Goal: Task Accomplishment & Management: Complete application form

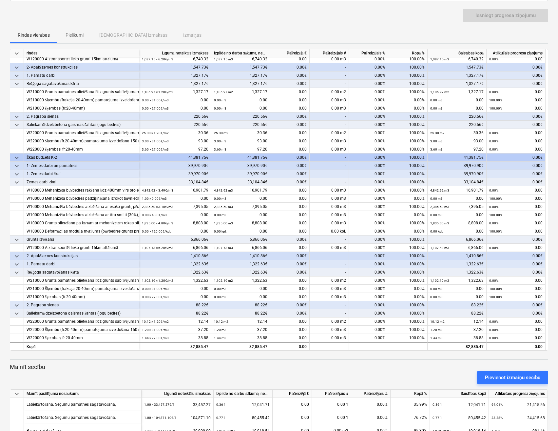
scroll to position [101, 0]
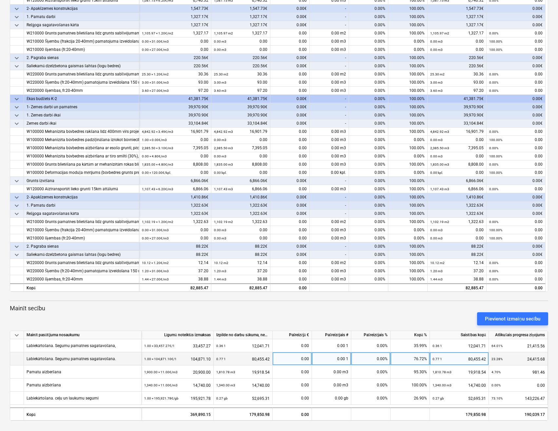
click at [296, 360] on div "0.00" at bounding box center [292, 358] width 34 height 13
type input "24415,68"
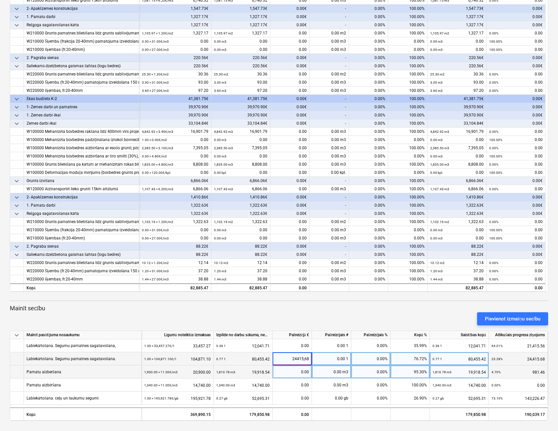
click at [282, 373] on div "0.00" at bounding box center [292, 371] width 34 height 13
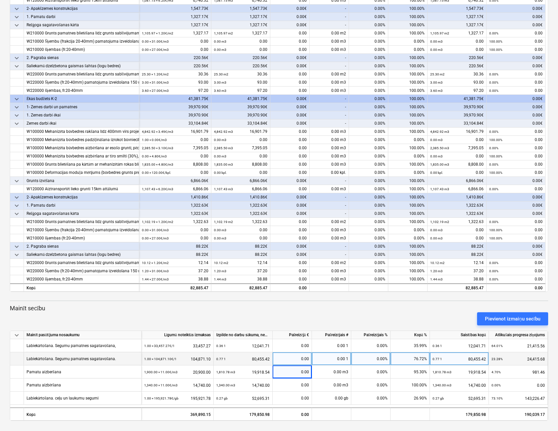
click at [295, 356] on div "0.00" at bounding box center [292, 358] width 34 height 13
type input "24415.68"
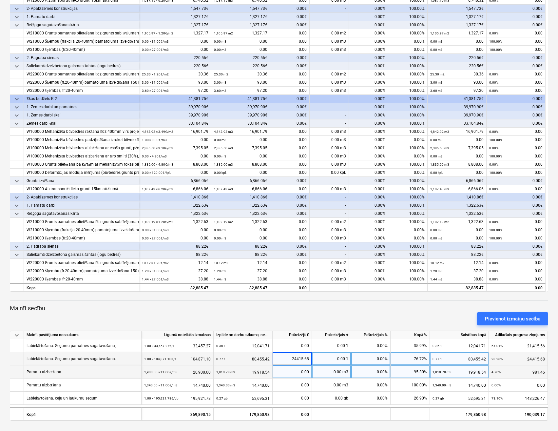
click at [291, 376] on div "0.00" at bounding box center [292, 371] width 34 height 13
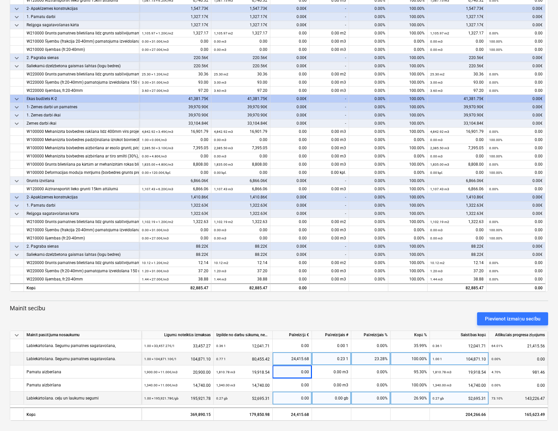
click at [292, 399] on div "0.00" at bounding box center [292, 397] width 34 height 13
click at [290, 359] on div "24,415.68" at bounding box center [292, 358] width 34 height 13
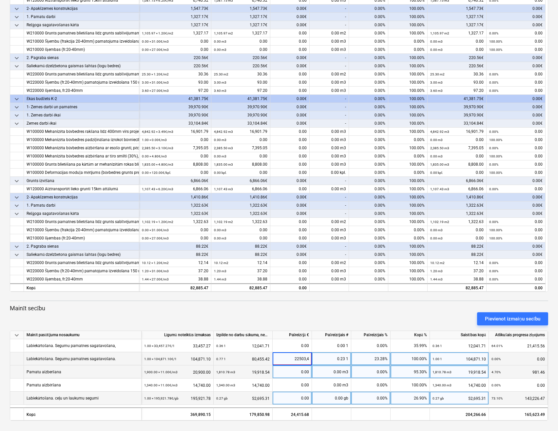
type input "22503,47"
click at [287, 372] on div "0.00" at bounding box center [292, 371] width 34 height 13
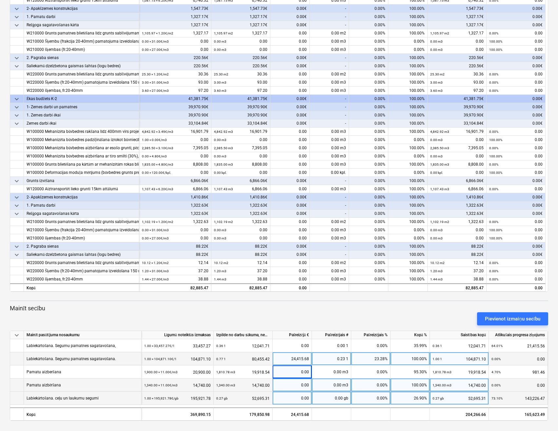
click at [289, 382] on div "0.00" at bounding box center [292, 384] width 34 height 13
click at [289, 359] on div "24,415.68" at bounding box center [292, 358] width 34 height 13
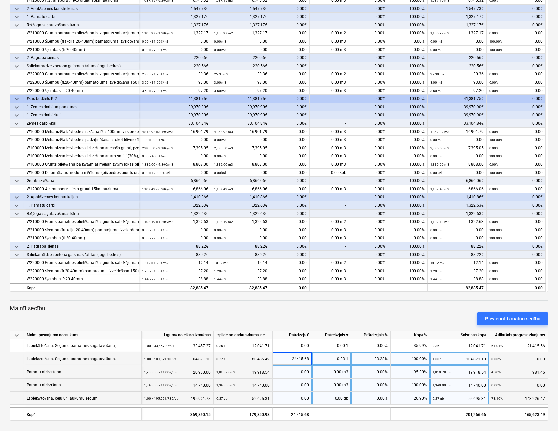
click at [289, 377] on div "0.00" at bounding box center [292, 371] width 34 height 13
click at [294, 396] on div "0.00" at bounding box center [292, 397] width 34 height 13
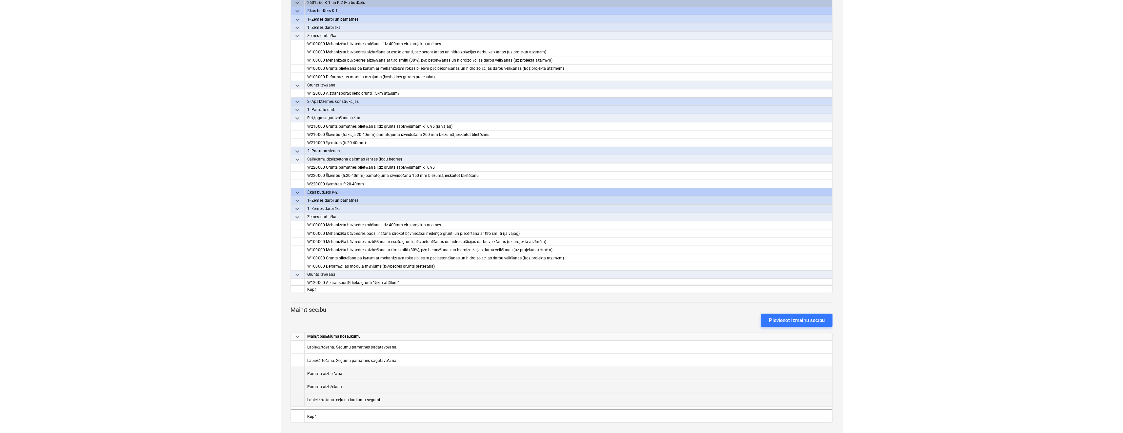
scroll to position [100, 0]
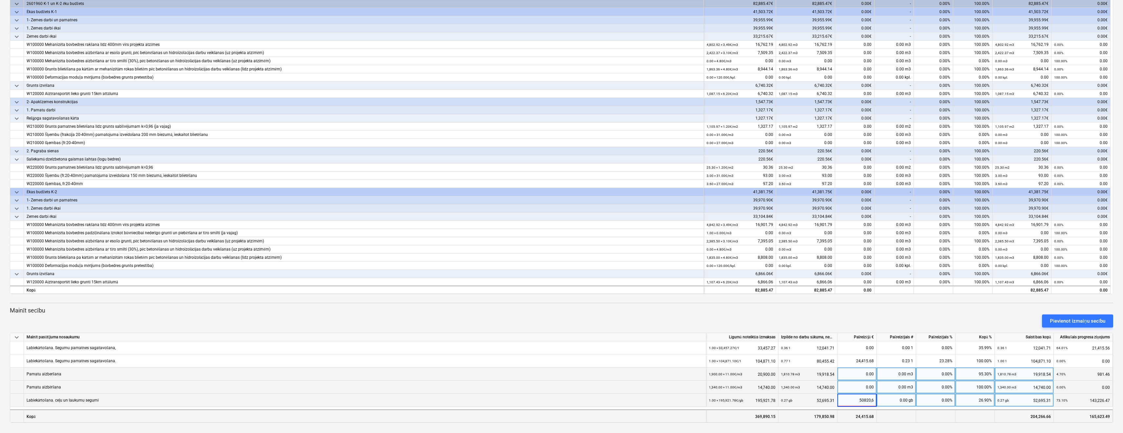
type input "50820,69"
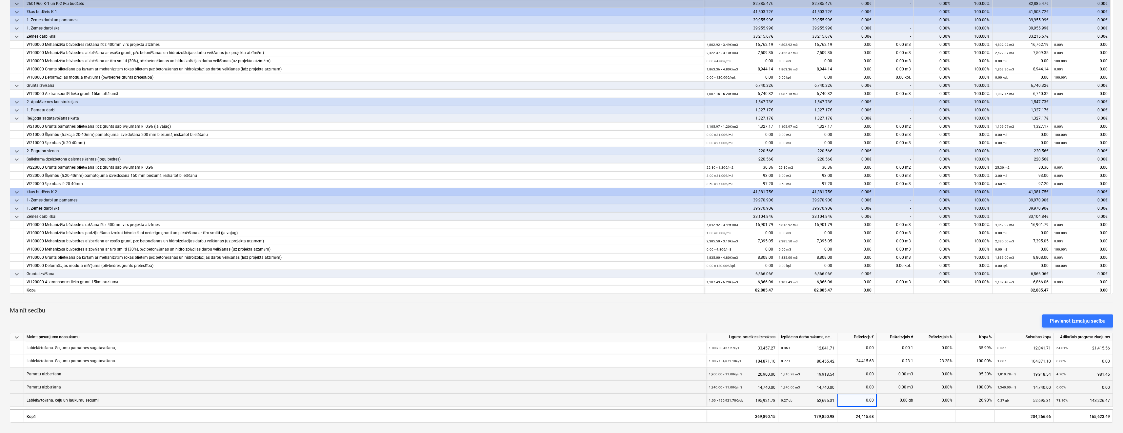
click at [560, 376] on div "Pamatu aizberšana" at bounding box center [365, 374] width 682 height 13
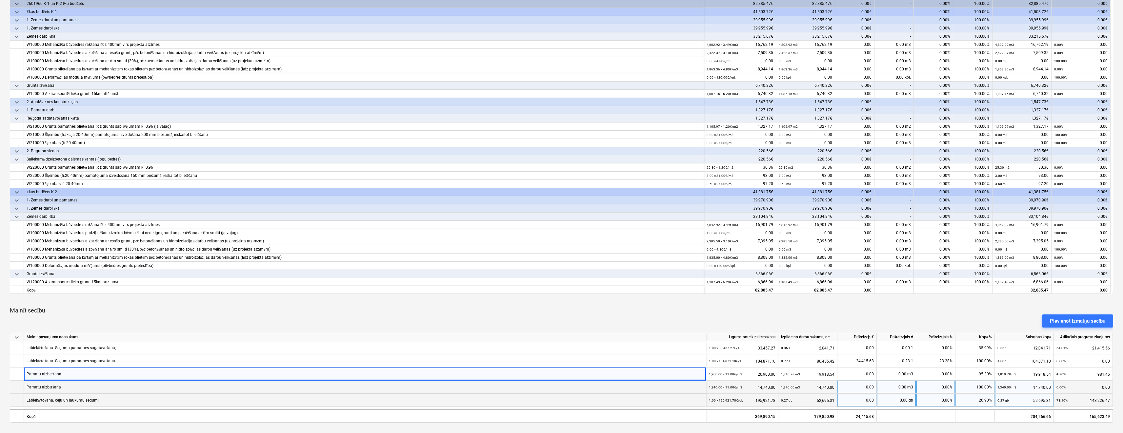
click at [560, 402] on div "0.00" at bounding box center [857, 400] width 34 height 13
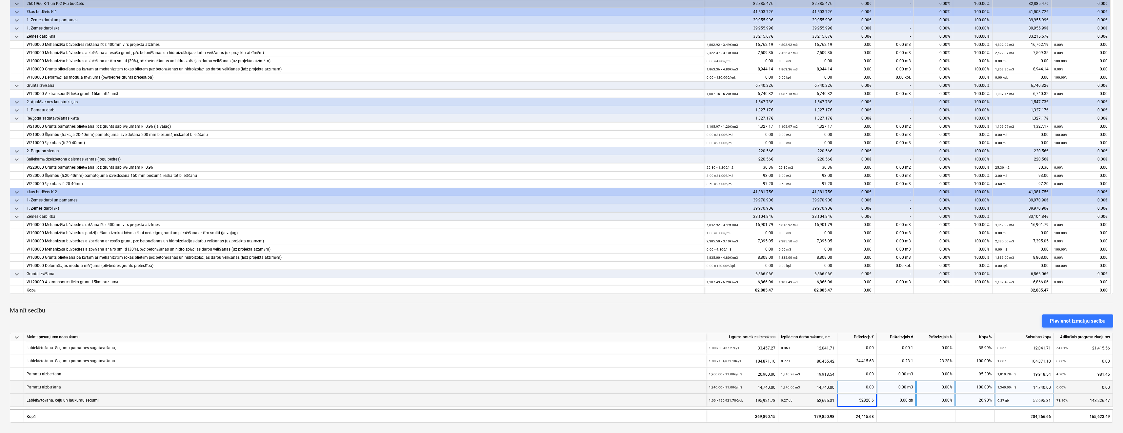
type input "52820.69"
click at [560, 390] on div "0.00" at bounding box center [857, 387] width 34 height 13
click at [560, 401] on div "52,820.69" at bounding box center [857, 400] width 34 height 13
click at [560, 401] on input "52820.69" at bounding box center [856, 400] width 39 height 13
type input "50820.69"
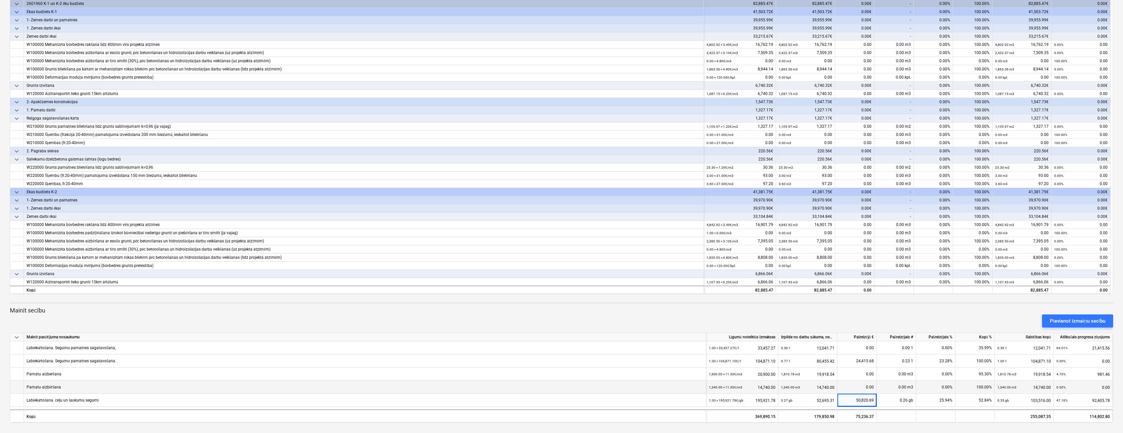
click at [560, 385] on div "0.00" at bounding box center [857, 387] width 34 height 13
click at [560, 401] on div "50,820.69" at bounding box center [857, 400] width 34 height 13
click at [560, 402] on input "50820.69" at bounding box center [856, 400] width 39 height 13
click at [560, 393] on div "0.00" at bounding box center [857, 387] width 34 height 13
click at [560, 399] on div "50,820.69" at bounding box center [857, 400] width 34 height 13
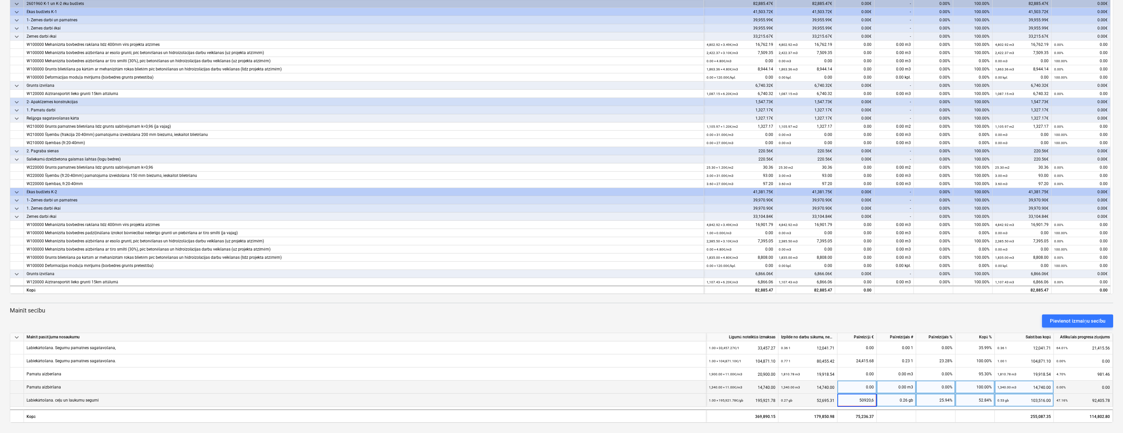
type input "50920,69"
click at [560, 385] on div "0.00" at bounding box center [857, 387] width 34 height 13
click at [560, 400] on div "50,820.69" at bounding box center [857, 400] width 34 height 13
type input "50920,20"
click at [560, 388] on div "0.00" at bounding box center [857, 387] width 34 height 13
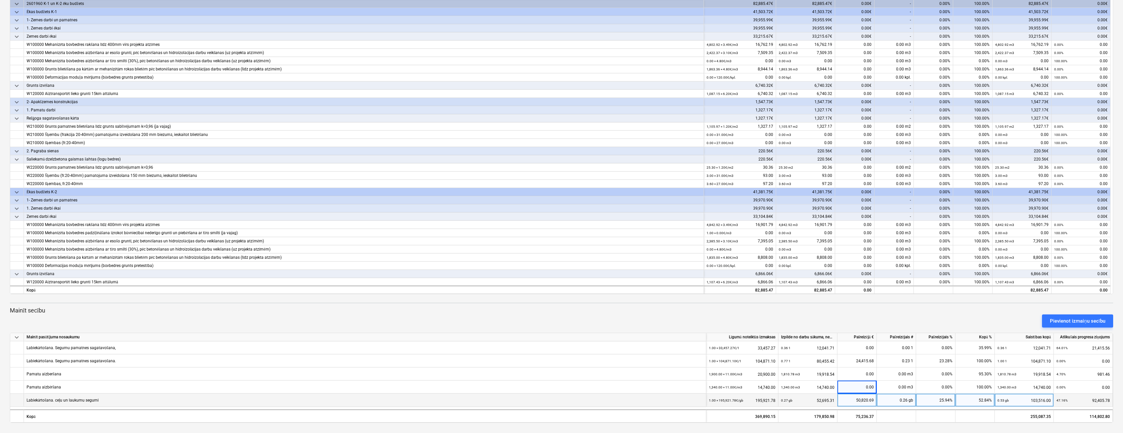
click at [560, 406] on div "50,820.69" at bounding box center [857, 400] width 34 height 13
click at [560, 383] on div "0.00" at bounding box center [857, 387] width 34 height 13
click at [560, 402] on div "50,820.69" at bounding box center [857, 400] width 34 height 13
type input "50920.69"
click at [560, 388] on div "0.00" at bounding box center [857, 387] width 34 height 13
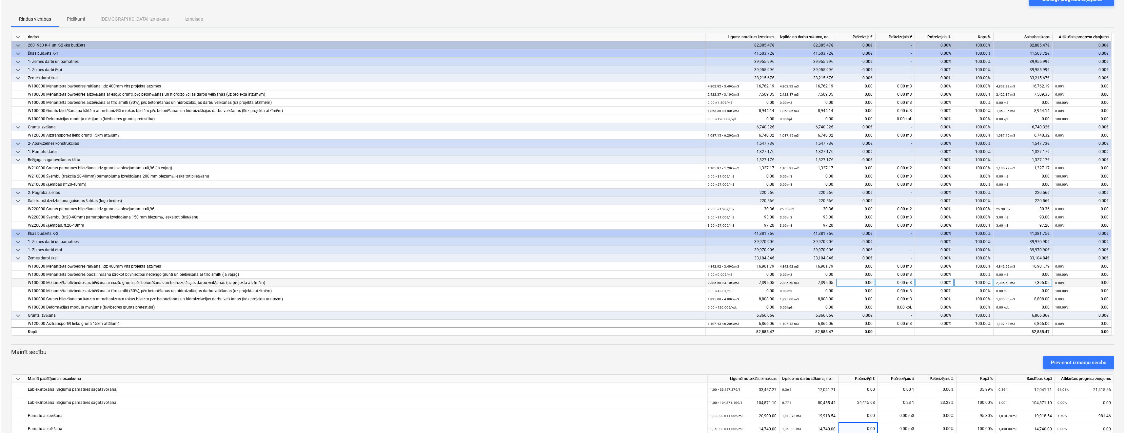
scroll to position [0, 0]
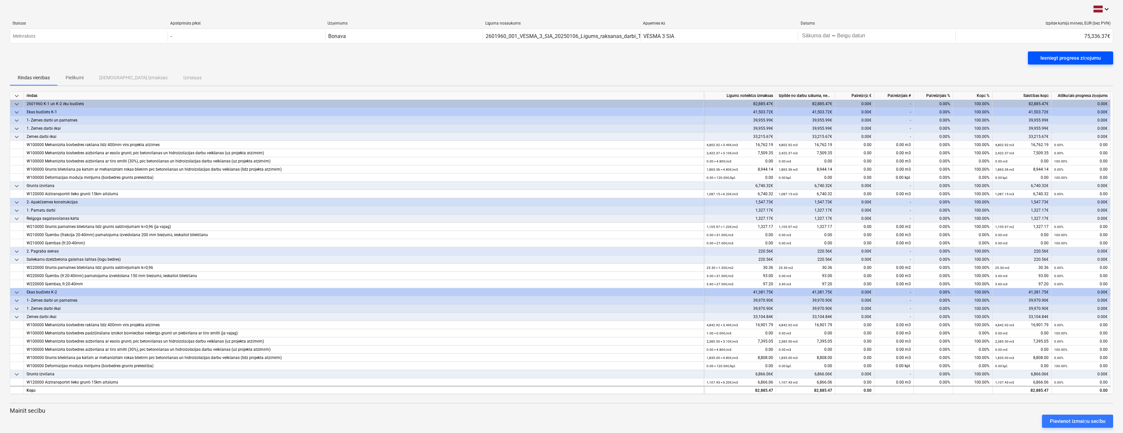
click at [560, 57] on span "Iesniegt progresa ziņojumu" at bounding box center [1071, 58] width 70 height 9
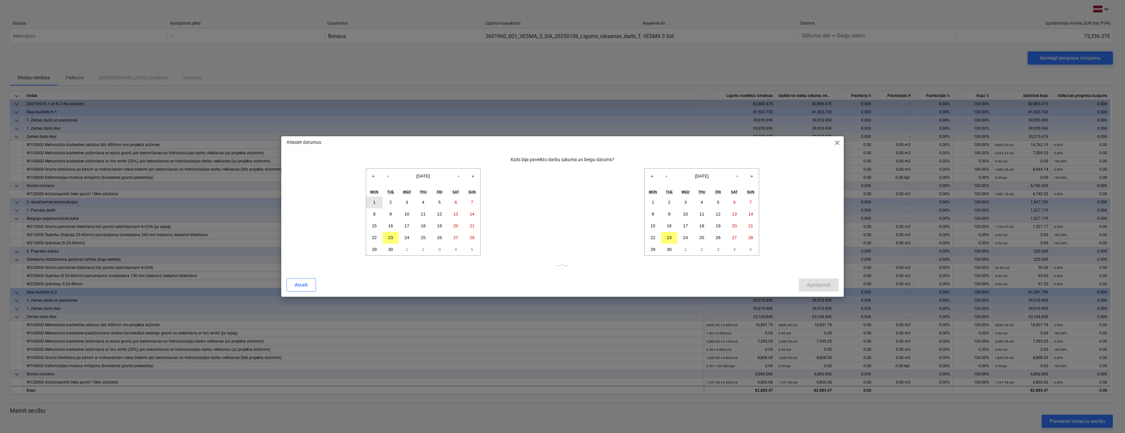
click at [370, 204] on button "1" at bounding box center [374, 203] width 16 height 12
click at [560, 241] on button "23" at bounding box center [669, 238] width 16 height 12
click at [560, 283] on div "Apstiprināt" at bounding box center [819, 285] width 24 height 9
